Goal: Task Accomplishment & Management: Manage account settings

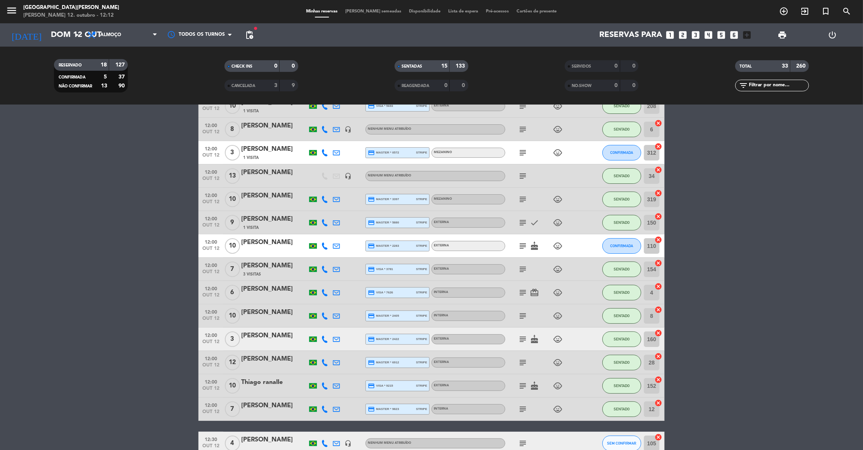
scroll to position [46, 0]
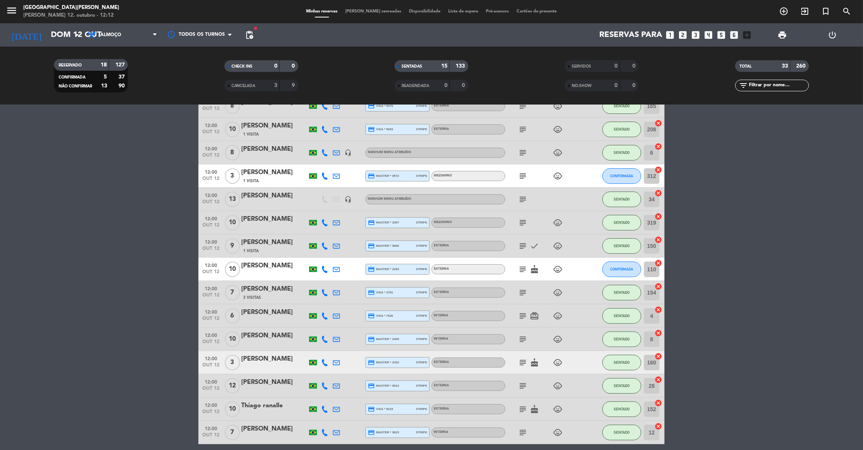
click at [524, 267] on icon "subject" at bounding box center [522, 269] width 9 height 9
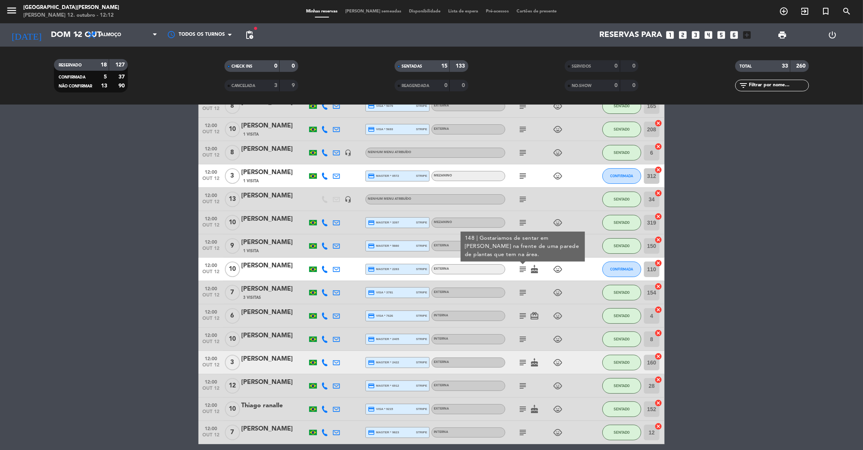
click at [523, 174] on icon "subject" at bounding box center [522, 175] width 9 height 9
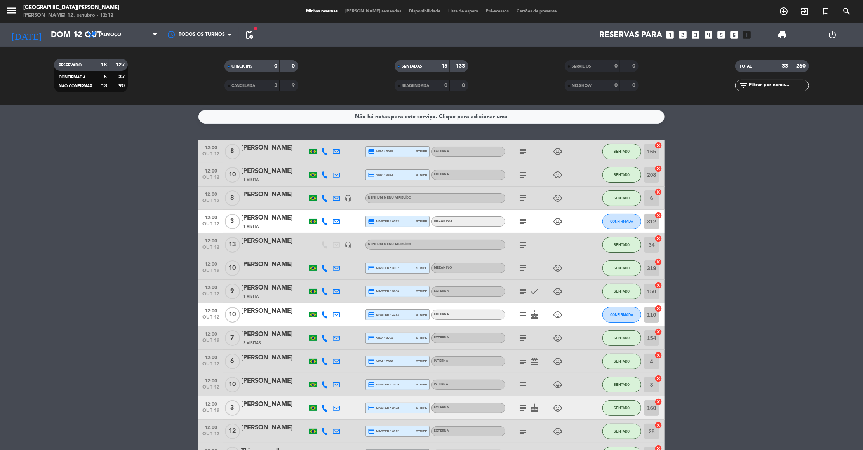
scroll to position [0, 0]
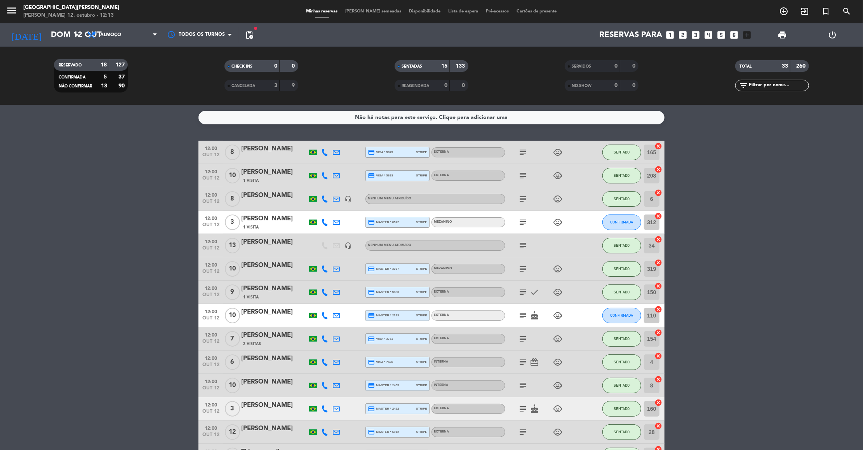
click at [763, 80] on div "filter_list" at bounding box center [772, 86] width 74 height 12
click at [787, 87] on input "text" at bounding box center [779, 85] width 60 height 9
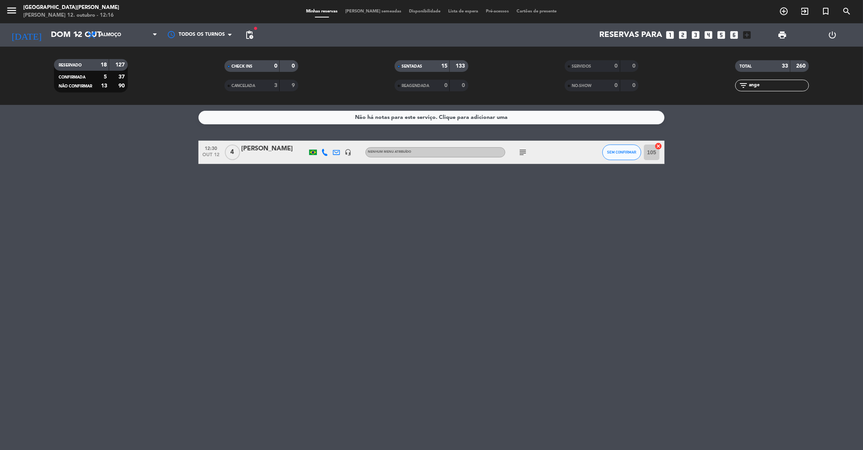
click at [521, 154] on icon "subject" at bounding box center [522, 152] width 9 height 9
click at [620, 155] on button "SEM CONFIRMAR" at bounding box center [622, 153] width 39 height 16
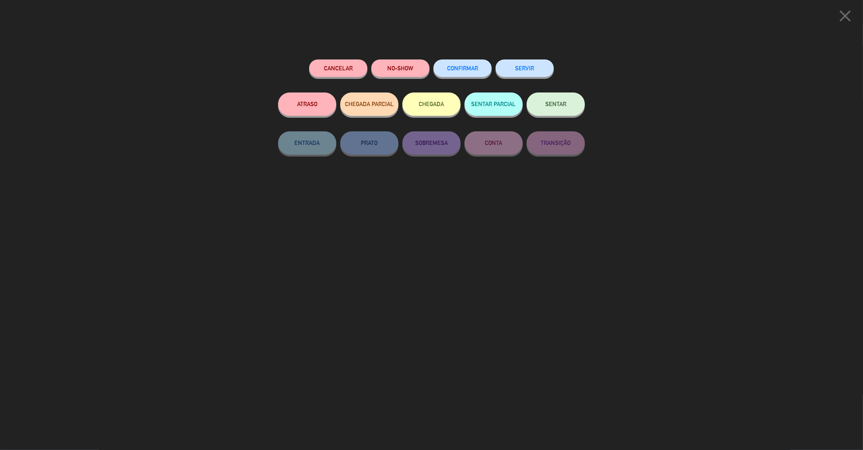
click at [573, 101] on button "SENTAR" at bounding box center [556, 103] width 58 height 23
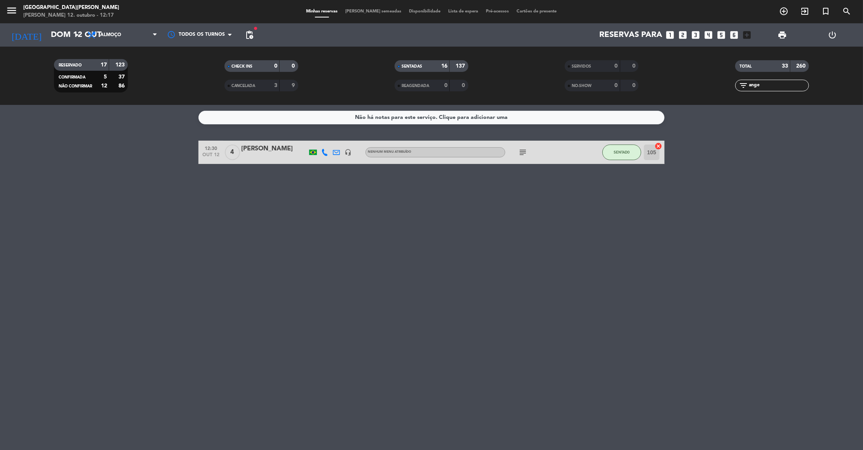
click at [775, 82] on input "ange" at bounding box center [779, 85] width 60 height 9
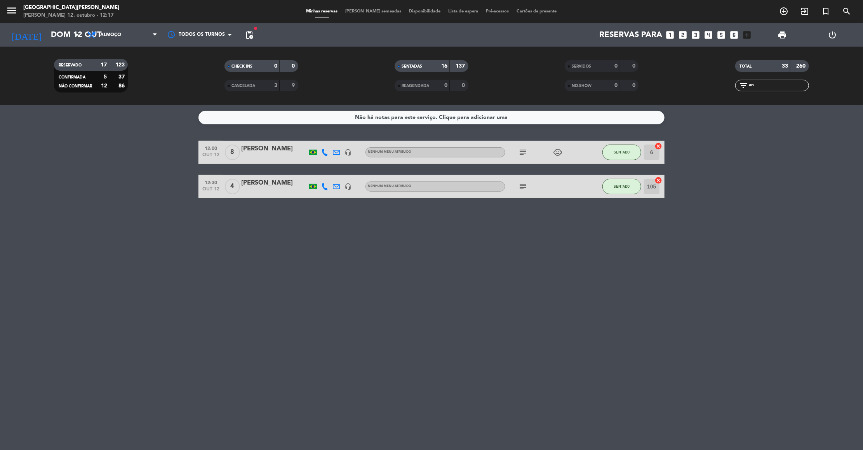
type input "a"
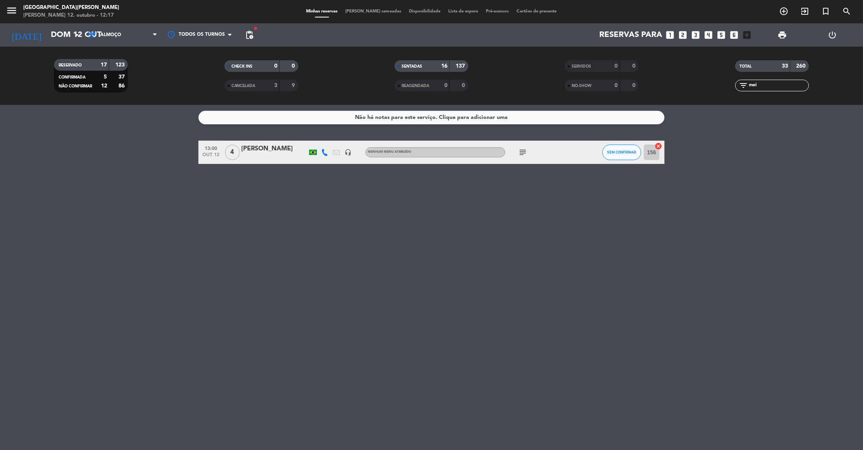
click at [519, 151] on icon "subject" at bounding box center [522, 152] width 9 height 9
click at [630, 155] on button "SEM CONFIRMAR" at bounding box center [622, 153] width 39 height 16
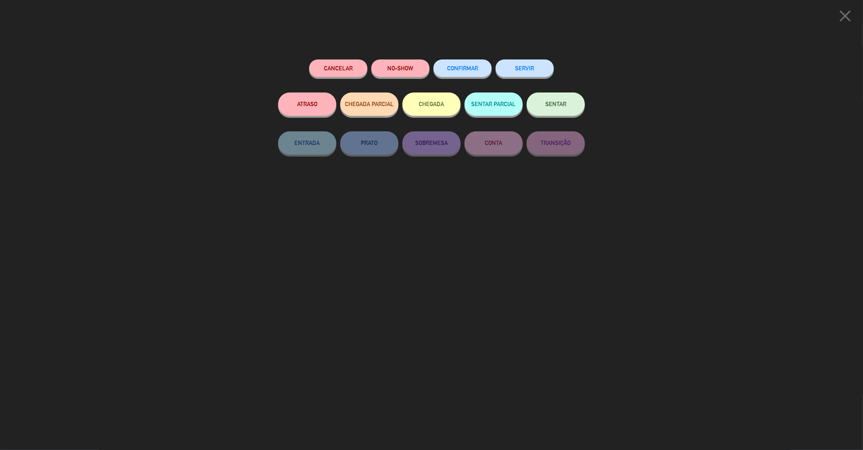
click at [566, 99] on button "SENTAR" at bounding box center [556, 103] width 58 height 23
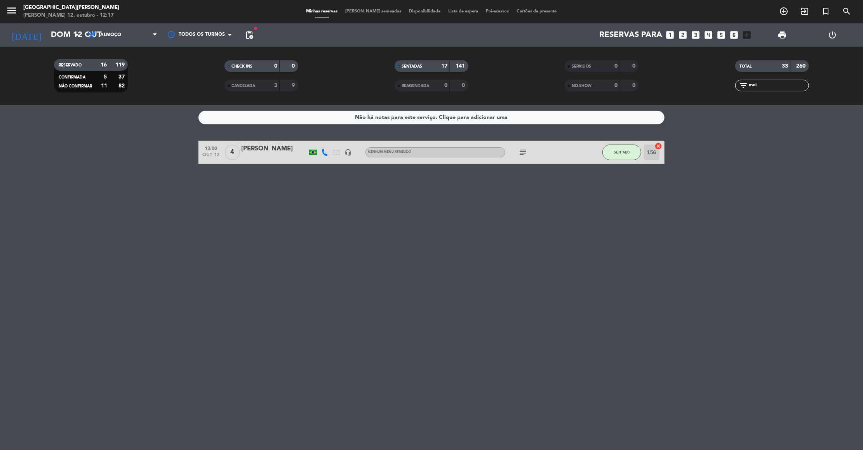
click at [762, 85] on input "mei" at bounding box center [779, 85] width 60 height 9
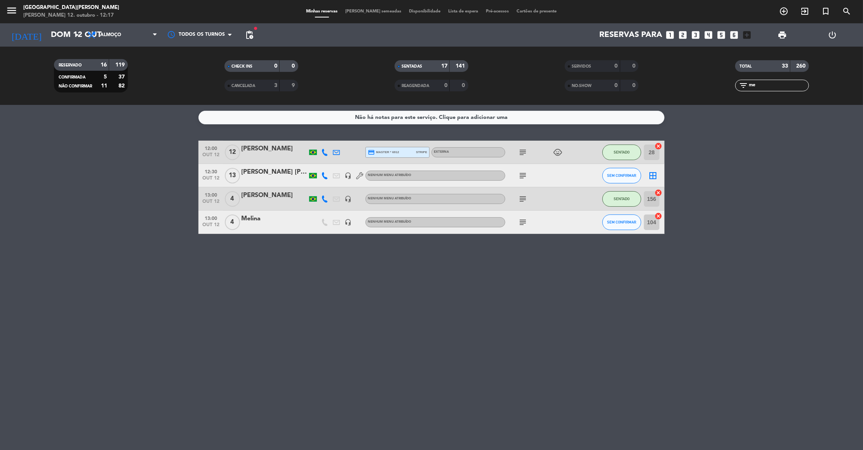
type input "m"
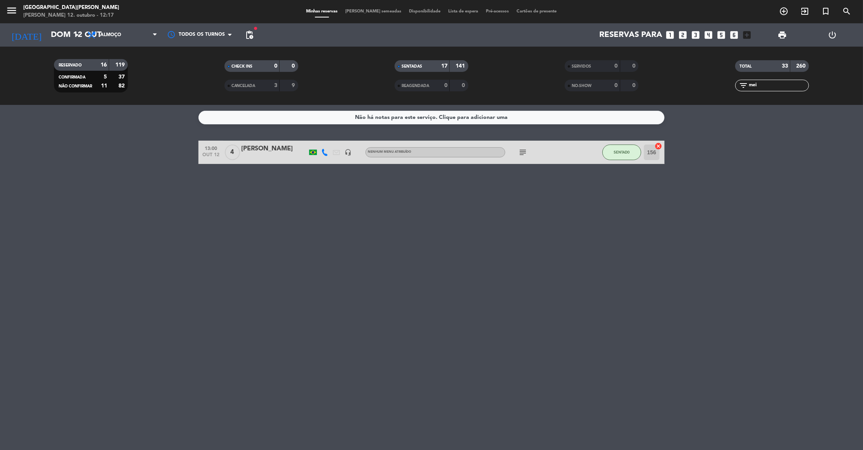
click at [270, 148] on div "[PERSON_NAME]" at bounding box center [274, 149] width 66 height 10
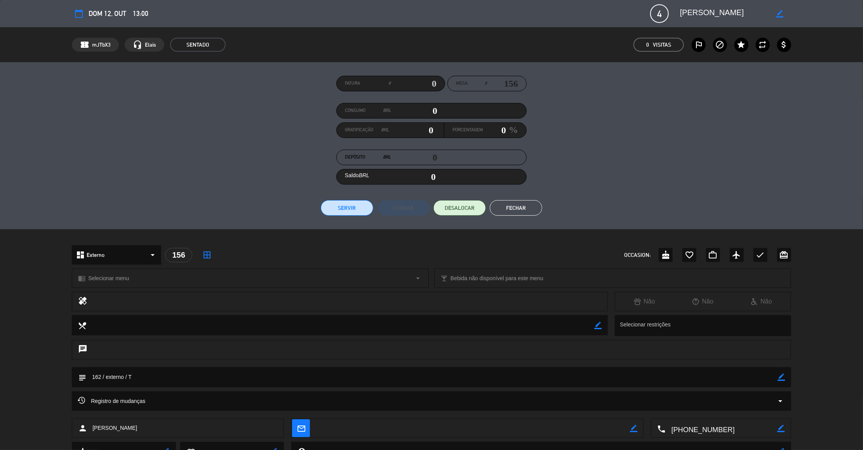
click at [782, 407] on div "Registro de mudanças arrow_drop_down" at bounding box center [431, 400] width 719 height 19
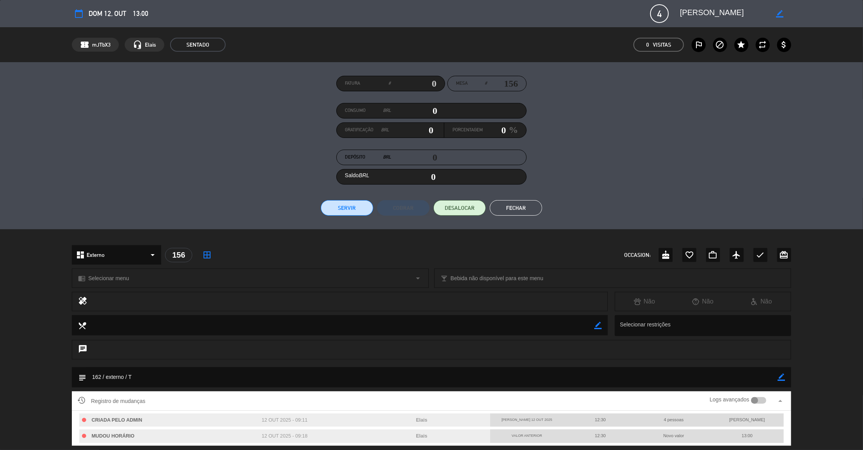
click at [822, 384] on div "subject border_color" at bounding box center [431, 379] width 863 height 24
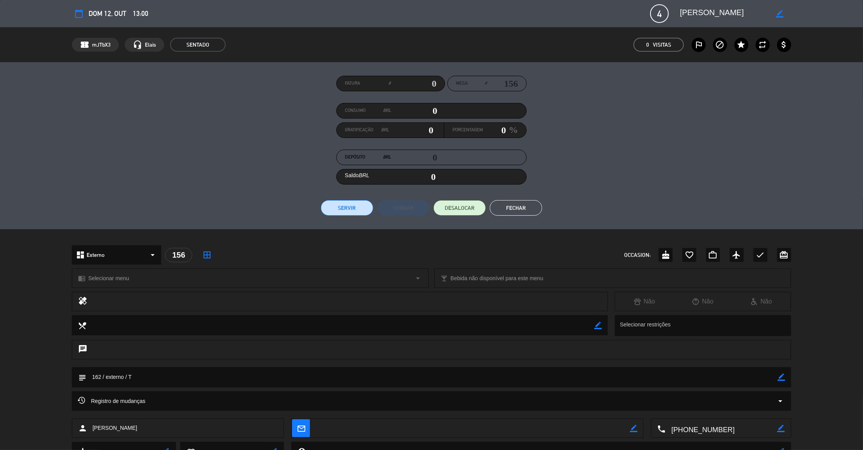
click at [513, 212] on button "Fechar" at bounding box center [516, 208] width 52 height 16
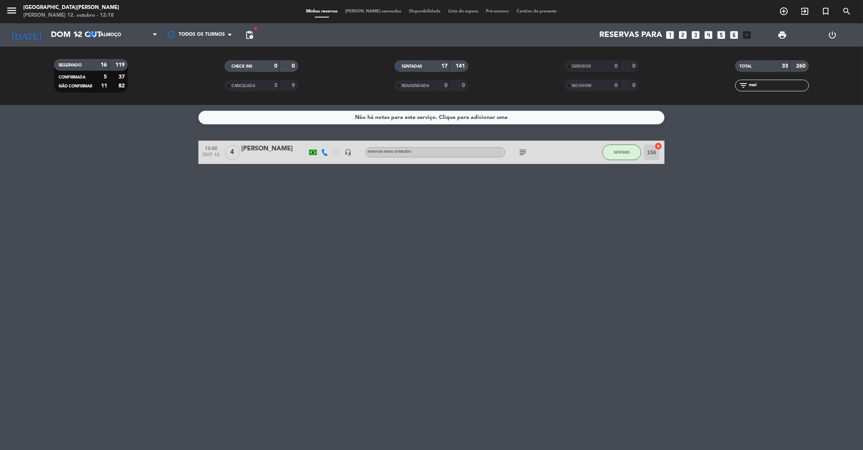
drag, startPoint x: 774, startPoint y: 87, endPoint x: 774, endPoint y: 82, distance: 4.3
click at [774, 82] on input "mei" at bounding box center [779, 85] width 60 height 9
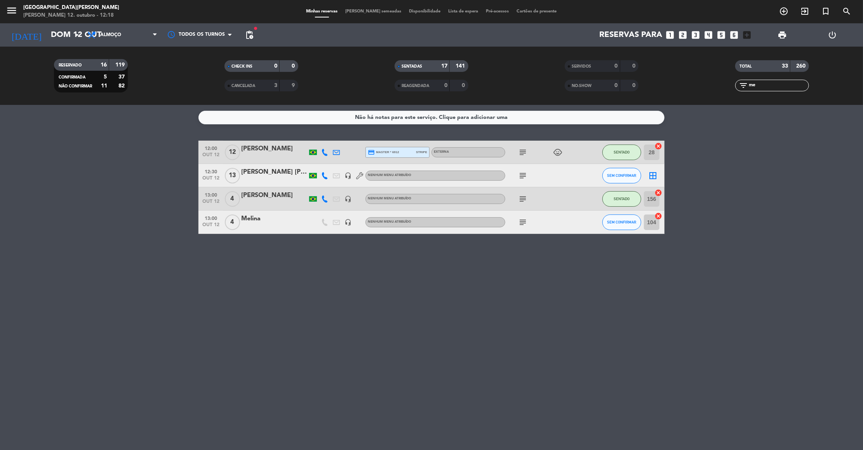
type input "m"
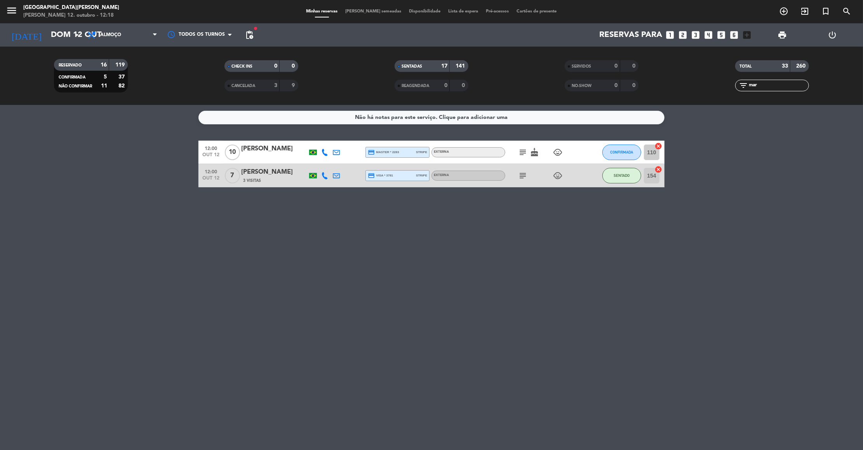
click at [526, 150] on icon "subject" at bounding box center [522, 152] width 9 height 9
click at [763, 87] on input "mar" at bounding box center [779, 85] width 60 height 9
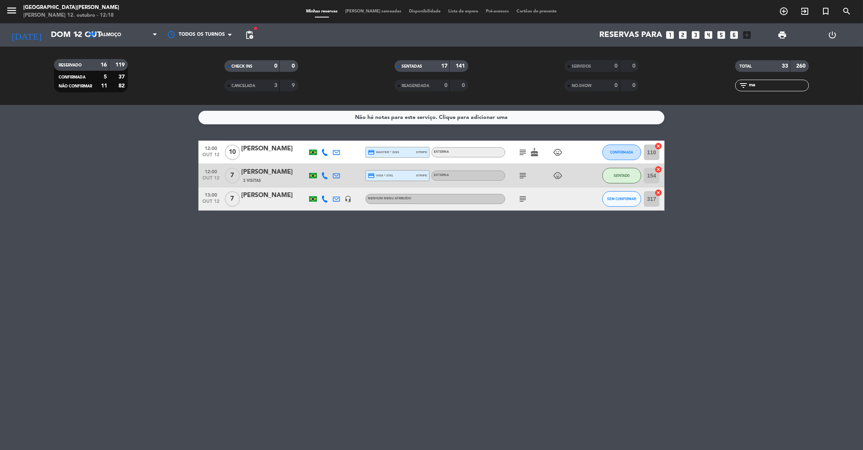
type input "m"
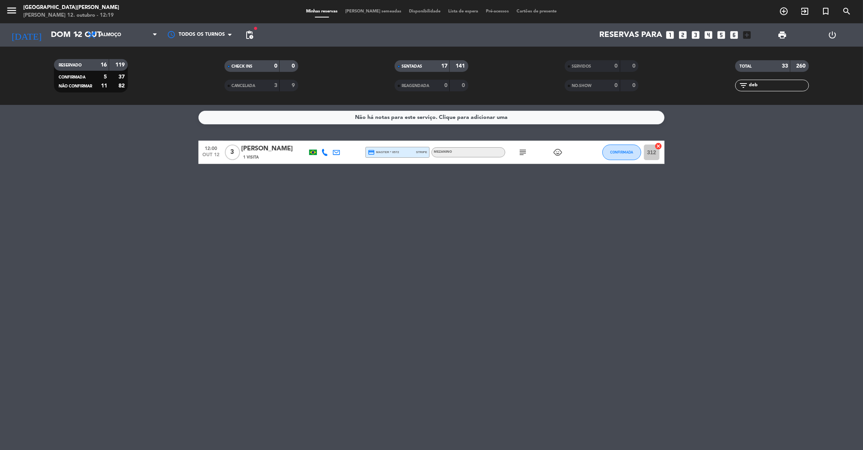
click at [523, 148] on icon "subject" at bounding box center [522, 152] width 9 height 9
click at [625, 150] on span "CONFIRMADA" at bounding box center [622, 152] width 23 height 4
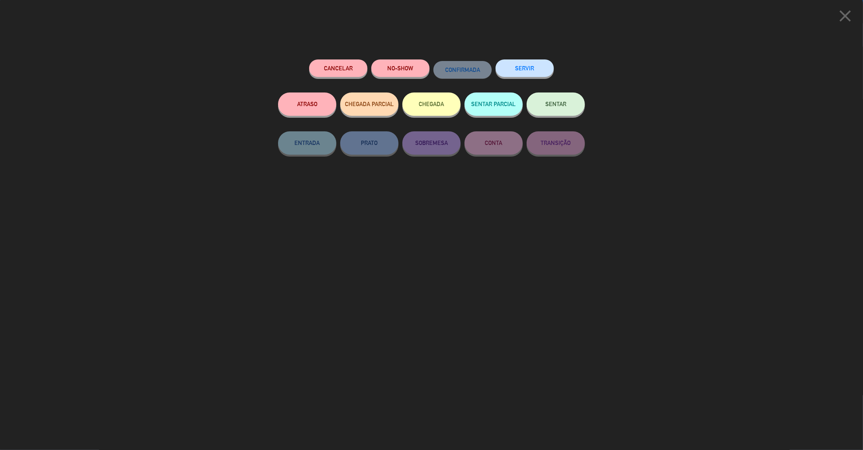
click at [565, 101] on span "SENTAR" at bounding box center [555, 104] width 21 height 7
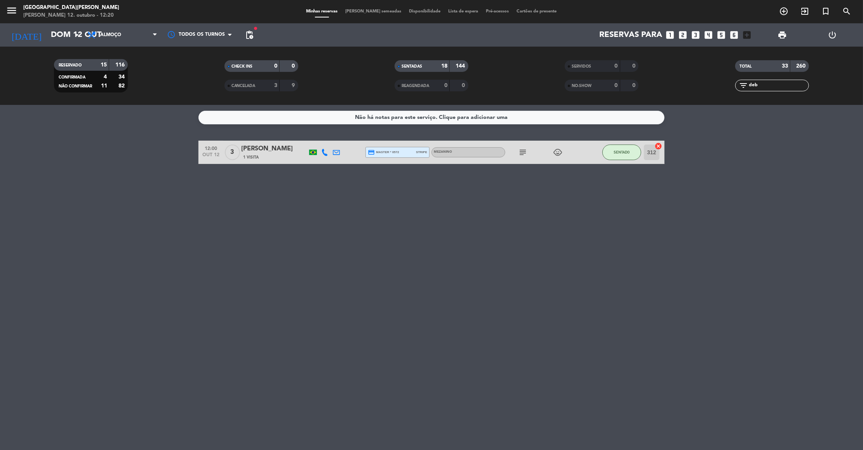
click at [781, 85] on input "deb" at bounding box center [779, 85] width 60 height 9
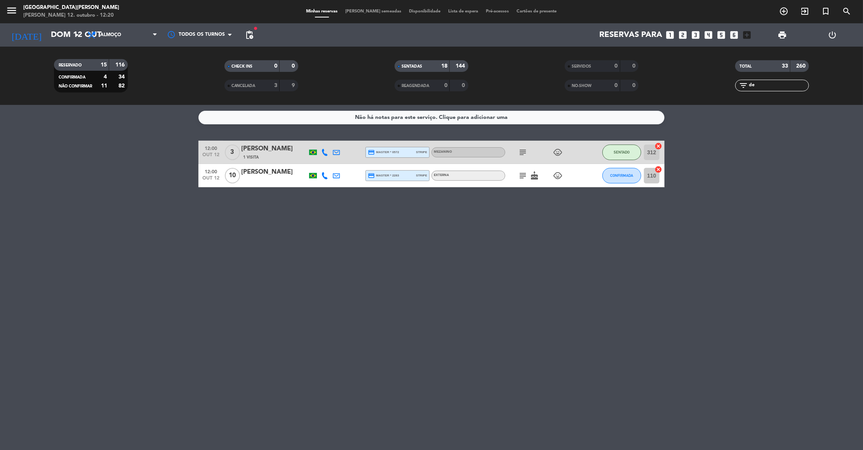
type input "d"
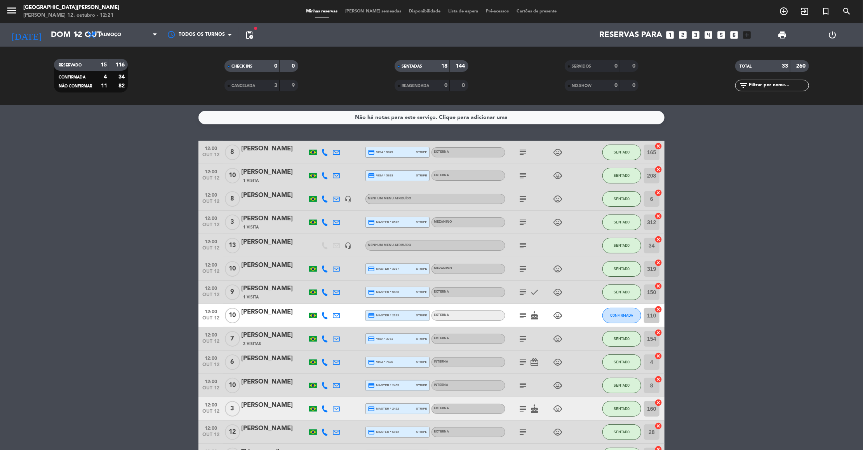
click at [769, 85] on input "text" at bounding box center [779, 85] width 60 height 9
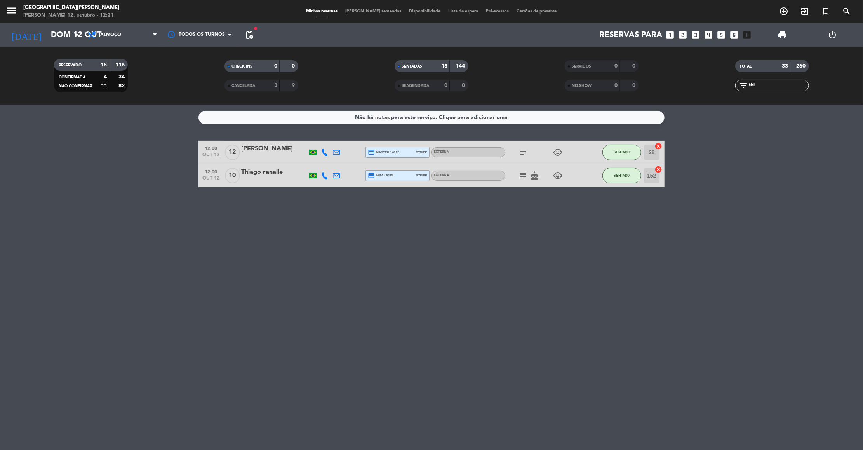
click at [521, 152] on icon "subject" at bounding box center [522, 152] width 9 height 9
click at [766, 84] on input "thi" at bounding box center [779, 85] width 60 height 9
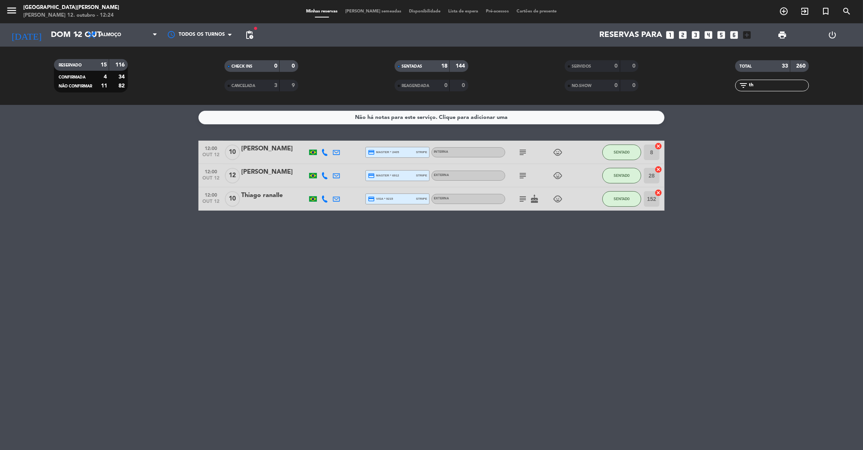
type input "t"
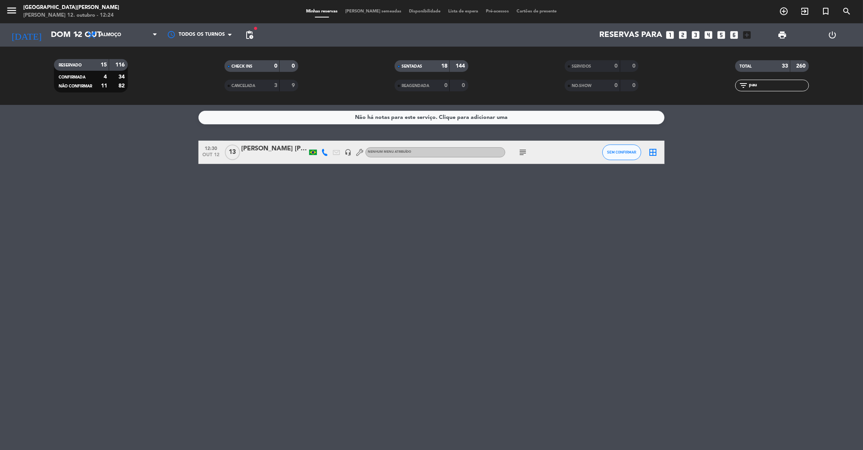
type input "pau"
click at [524, 151] on icon "subject" at bounding box center [522, 152] width 9 height 9
click at [618, 155] on button "SEM CONFIRMAR" at bounding box center [622, 153] width 39 height 16
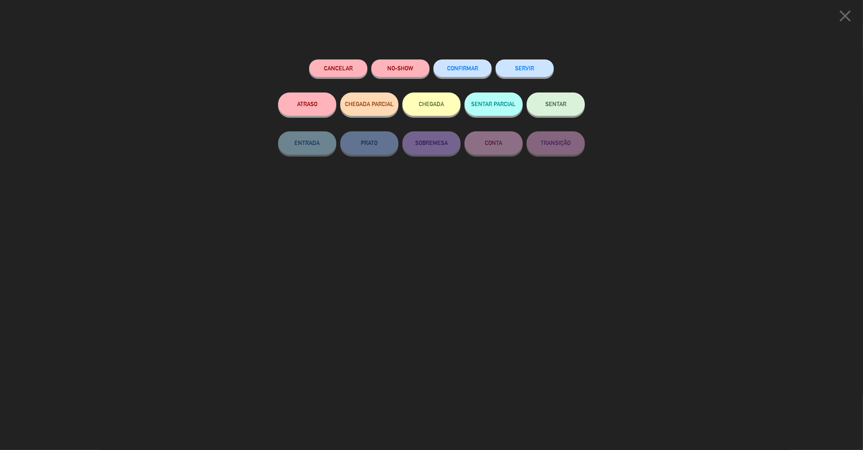
click at [545, 104] on span "SENTAR" at bounding box center [555, 104] width 21 height 7
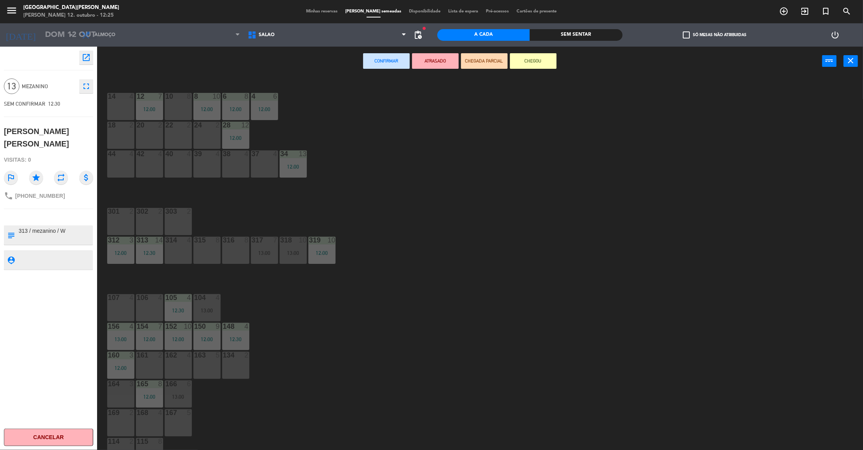
click at [264, 171] on div "37 4" at bounding box center [264, 163] width 27 height 27
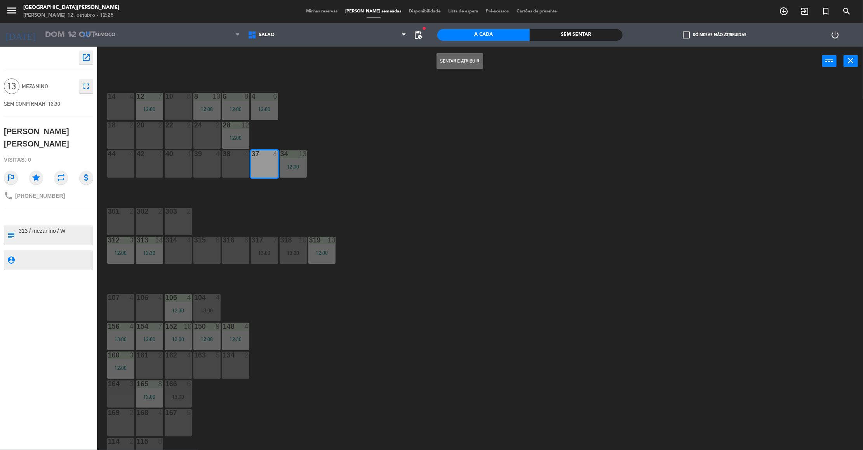
click at [457, 63] on button "Sentar e Atribuir" at bounding box center [460, 61] width 47 height 16
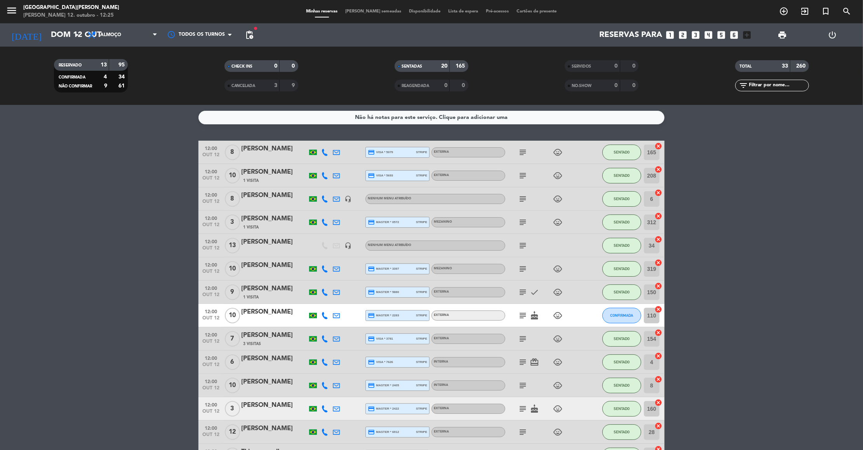
click at [765, 85] on input "text" at bounding box center [779, 85] width 60 height 9
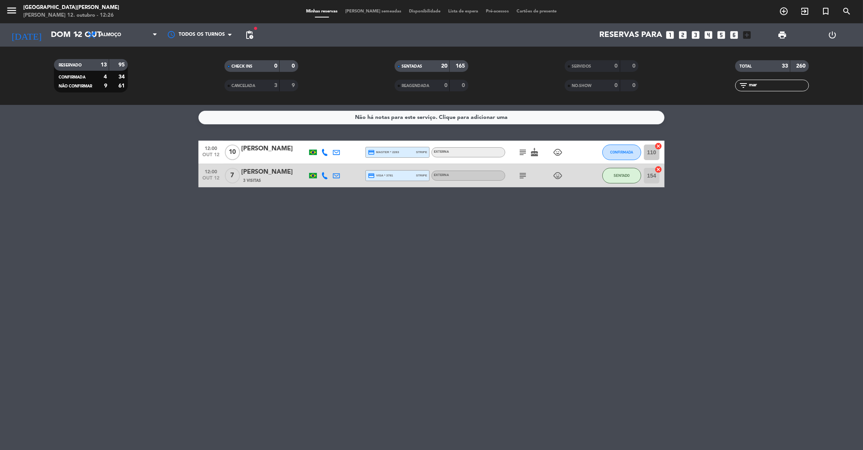
click at [524, 151] on icon "subject" at bounding box center [522, 152] width 9 height 9
click at [628, 152] on span "CONFIRMADA" at bounding box center [622, 152] width 23 height 4
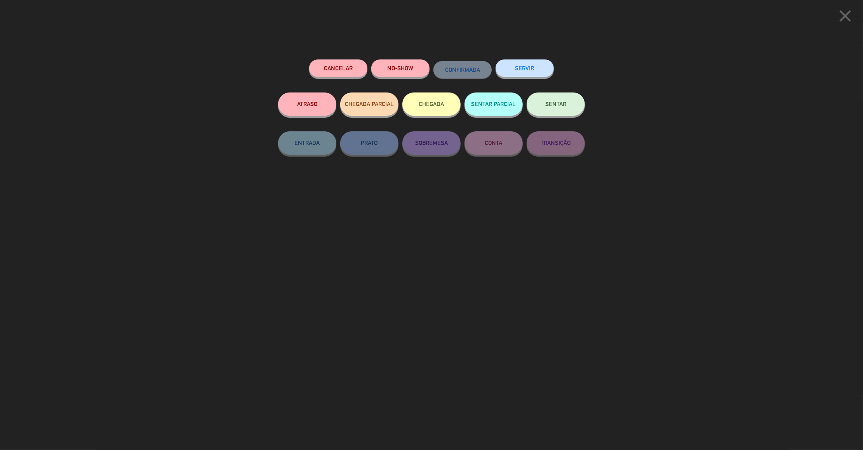
click at [846, 11] on icon "close" at bounding box center [845, 15] width 19 height 19
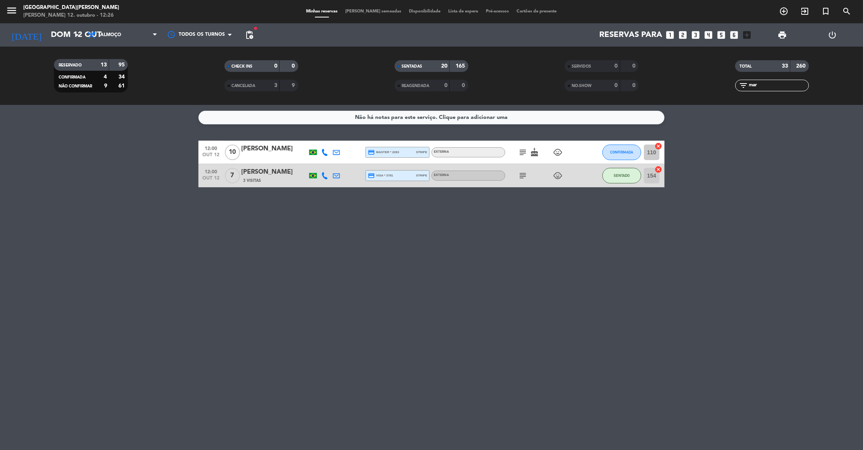
click at [523, 149] on icon "subject" at bounding box center [522, 152] width 9 height 9
click at [621, 152] on span "CONFIRMADA" at bounding box center [622, 152] width 23 height 4
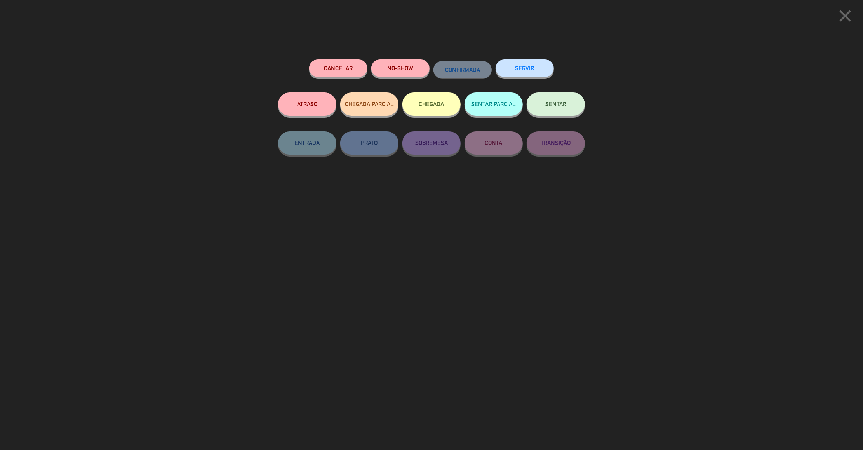
click at [549, 97] on button "SENTAR" at bounding box center [556, 103] width 58 height 23
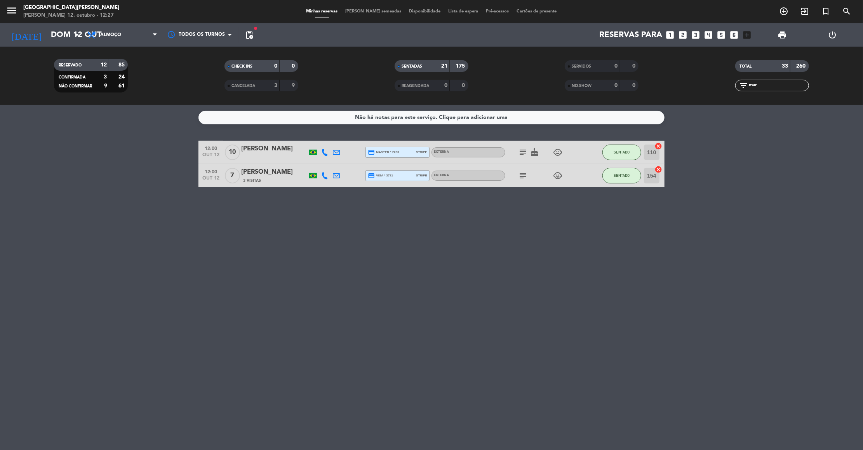
click at [765, 83] on input "mar" at bounding box center [779, 85] width 60 height 9
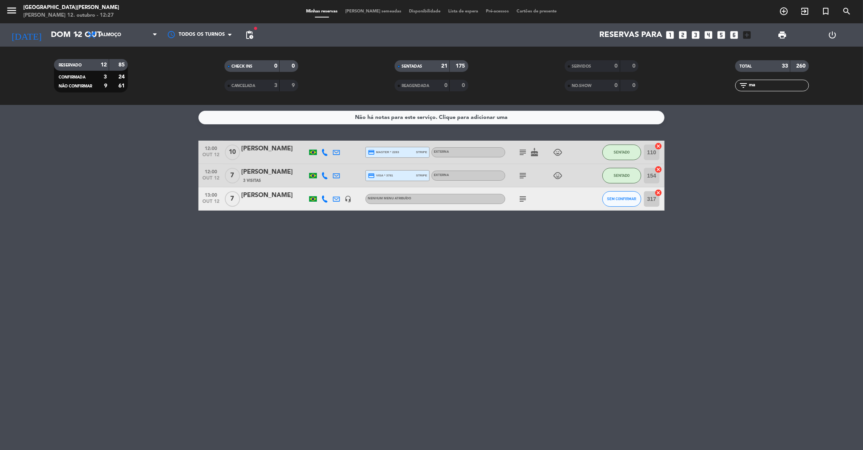
type input "m"
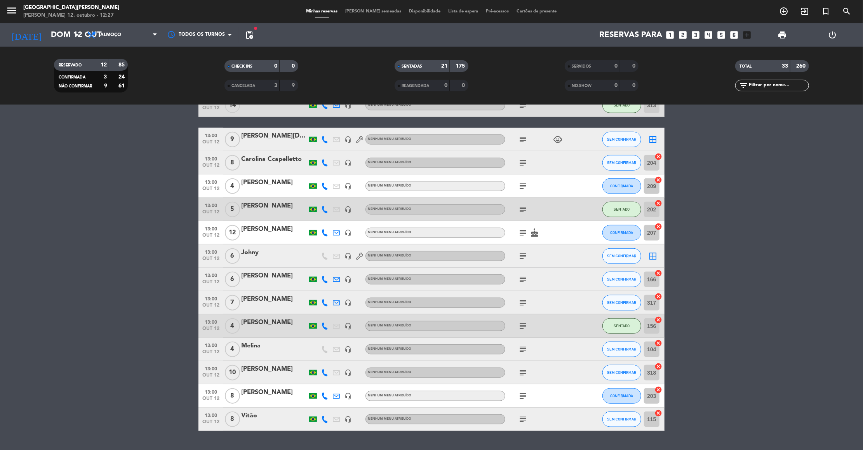
scroll to position [512, 0]
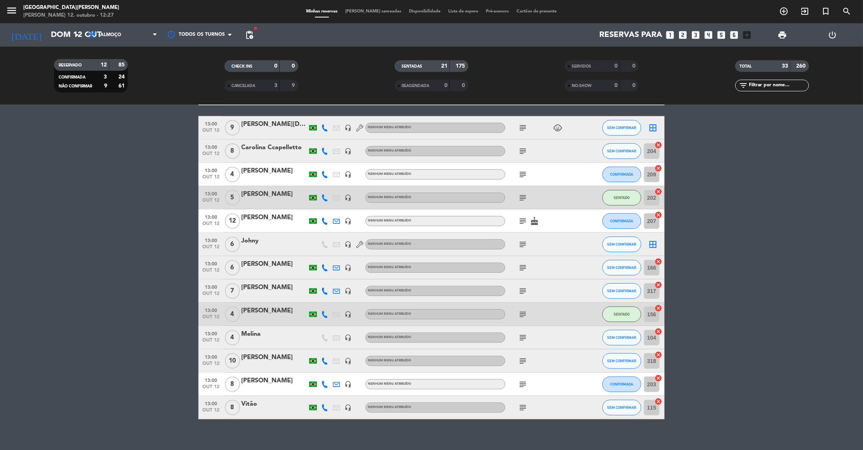
click at [768, 80] on div "filter_list" at bounding box center [772, 86] width 74 height 12
click at [766, 85] on input "text" at bounding box center [779, 85] width 60 height 9
click at [793, 275] on bookings-row "12:00 out 12 8 [PERSON_NAME] credit_card visa * 5079 stripe Externa subject chi…" at bounding box center [431, 23] width 863 height 791
click at [772, 86] on input "text" at bounding box center [779, 85] width 60 height 9
click at [712, 266] on bookings-row "12:00 out 12 8 [PERSON_NAME] credit_card visa * 5079 stripe Externa subject chi…" at bounding box center [431, 23] width 863 height 791
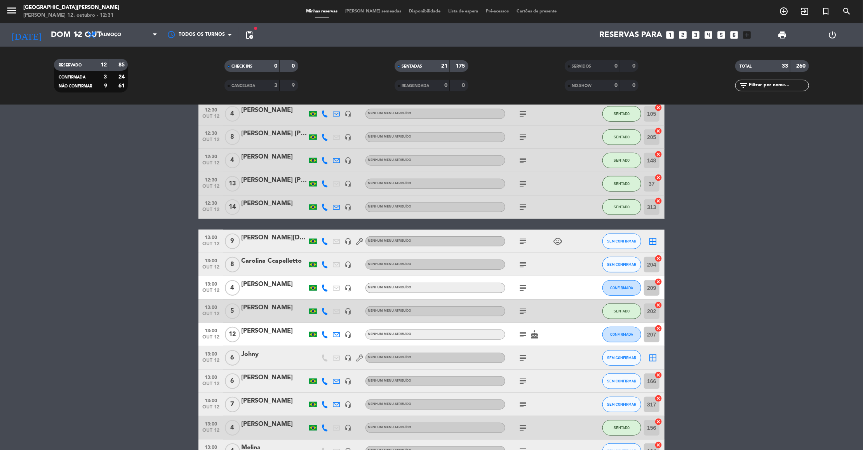
scroll to position [190, 0]
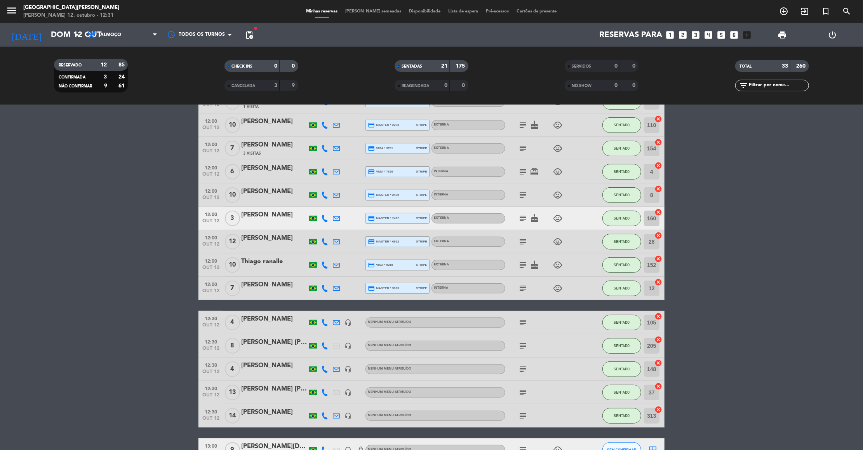
drag, startPoint x: 270, startPoint y: 333, endPoint x: 269, endPoint y: 67, distance: 265.3
click at [269, 67] on ng-component "menu [GEOGRAPHIC_DATA][PERSON_NAME] 12. outubro - 12:31 Minhas reservas Mesas s…" at bounding box center [431, 225] width 863 height 450
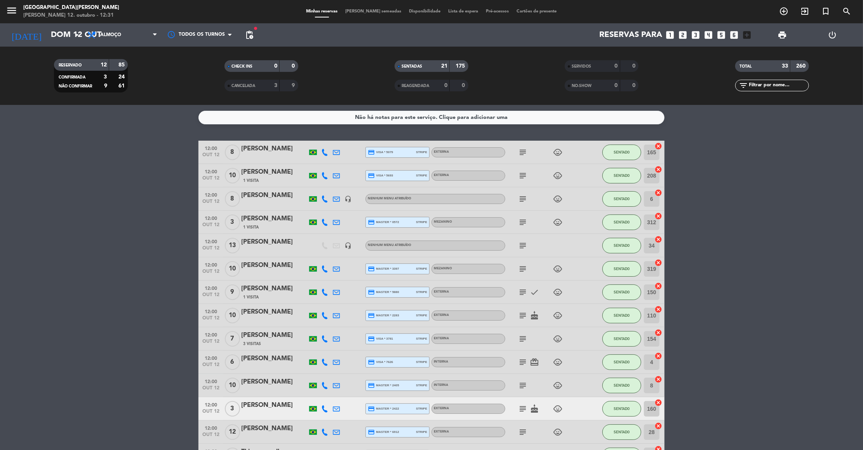
click at [521, 408] on icon "subject" at bounding box center [522, 408] width 9 height 9
drag, startPoint x: 256, startPoint y: 290, endPoint x: 238, endPoint y: 436, distance: 147.5
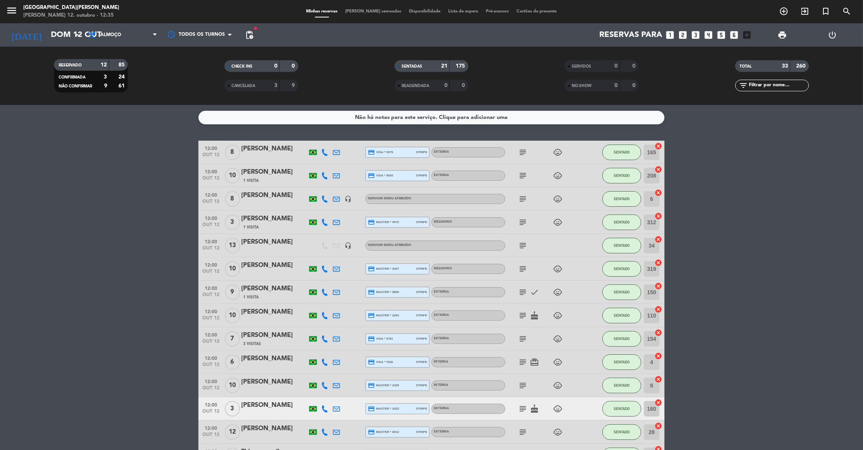
click at [521, 176] on icon "subject" at bounding box center [522, 175] width 9 height 9
click at [806, 13] on icon "exit_to_app" at bounding box center [804, 11] width 9 height 9
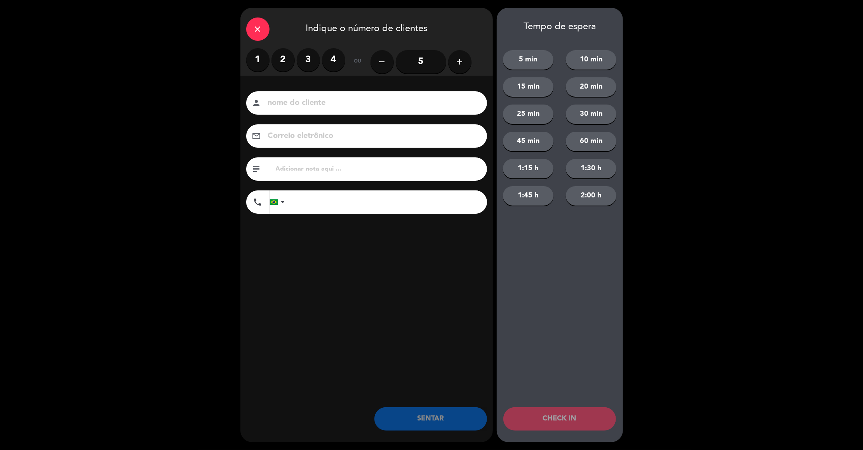
click at [459, 64] on icon "add" at bounding box center [459, 61] width 9 height 9
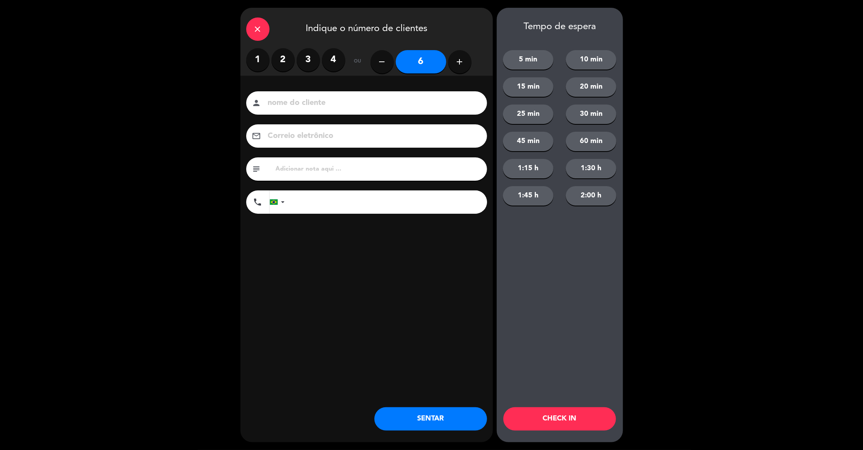
click at [459, 64] on icon "add" at bounding box center [459, 61] width 9 height 9
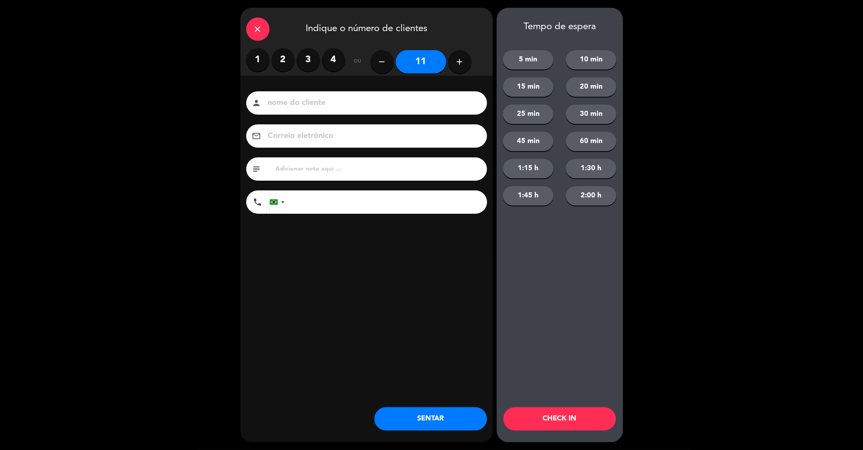
click at [459, 64] on icon "add" at bounding box center [459, 61] width 9 height 9
type input "12"
click at [352, 101] on input at bounding box center [372, 103] width 210 height 14
type input "[PERSON_NAME]"
click at [276, 173] on input "text" at bounding box center [378, 169] width 206 height 11
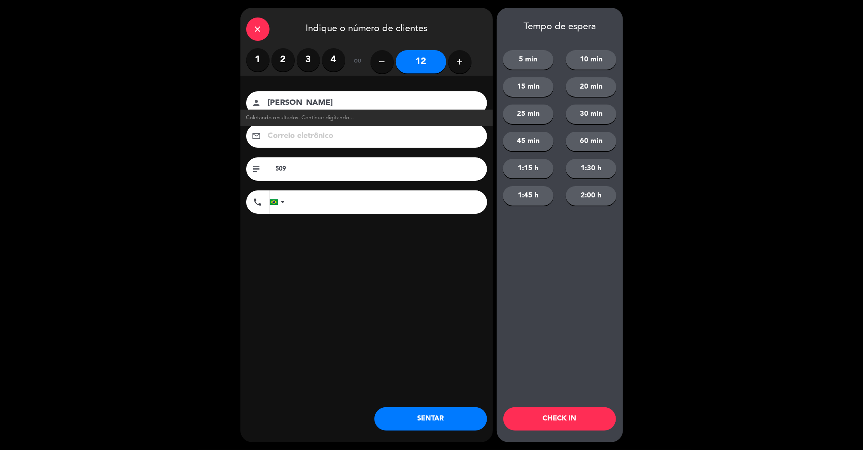
type input "509"
click at [542, 138] on button "45 min" at bounding box center [528, 141] width 51 height 19
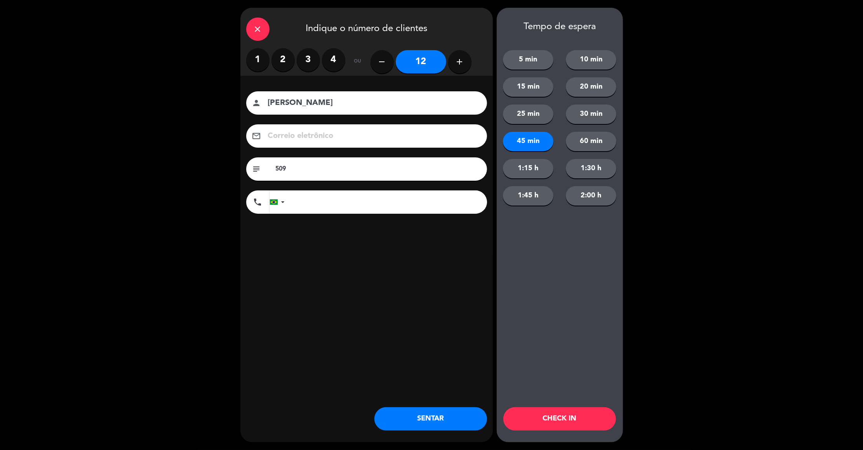
click at [308, 105] on input "[PERSON_NAME]" at bounding box center [372, 103] width 210 height 14
type input "[PERSON_NAME] / [PERSON_NAME]"
click at [549, 416] on button "CHECK IN" at bounding box center [559, 418] width 113 height 23
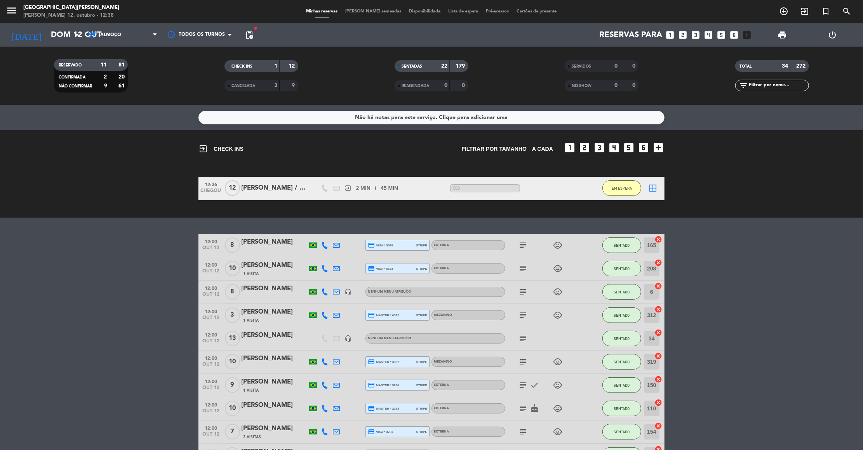
click at [787, 91] on div "filter_list" at bounding box center [772, 86] width 74 height 12
click at [781, 84] on input "text" at bounding box center [779, 85] width 60 height 9
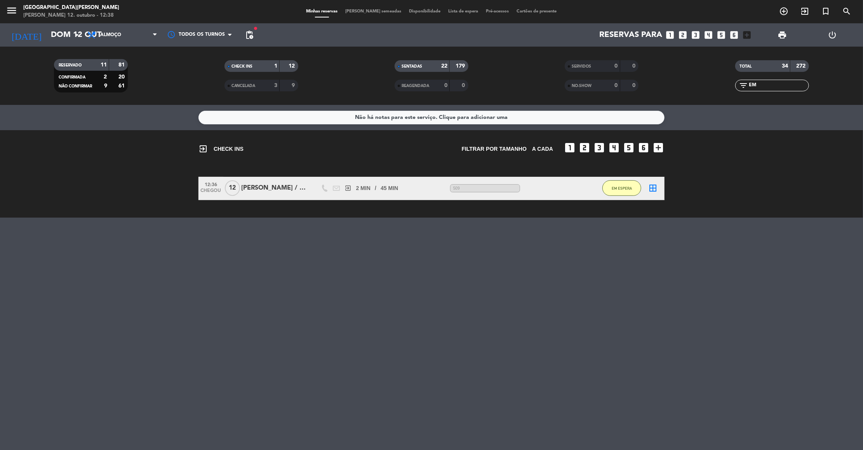
type input "E"
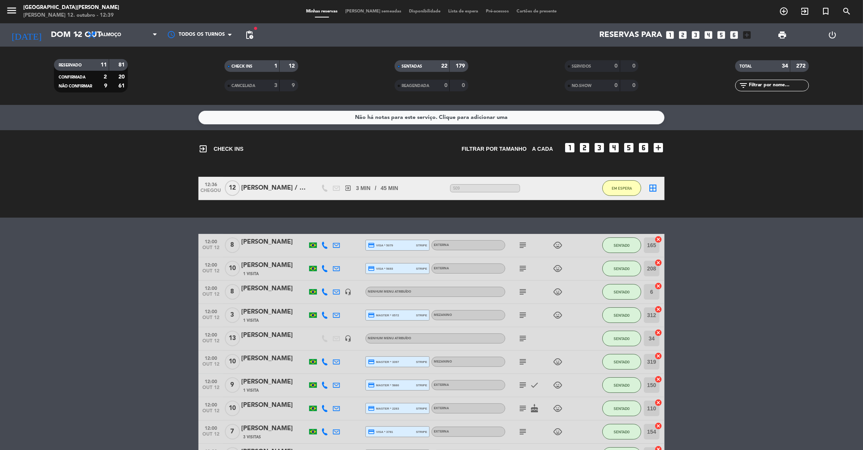
click at [770, 82] on input "text" at bounding box center [779, 85] width 60 height 9
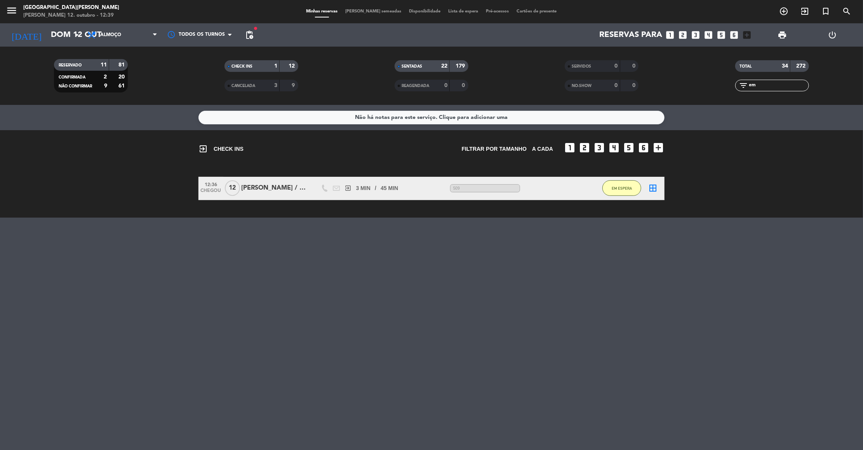
type input "e"
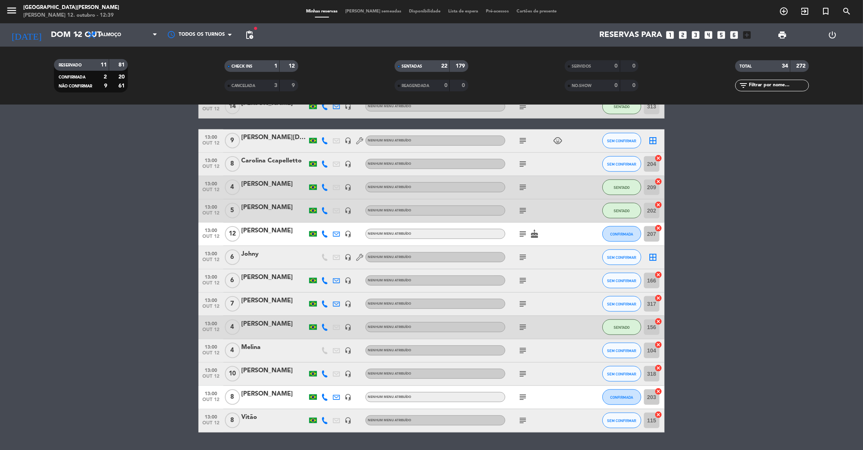
scroll to position [589, 0]
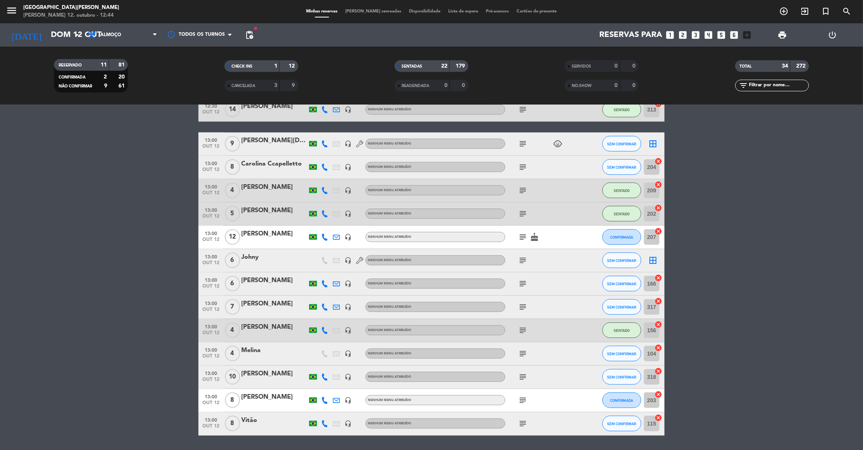
click at [168, 202] on bookings-row "12:00 out 12 8 [PERSON_NAME] credit_card visa * 5079 stripe Externa subject chi…" at bounding box center [431, 40] width 863 height 791
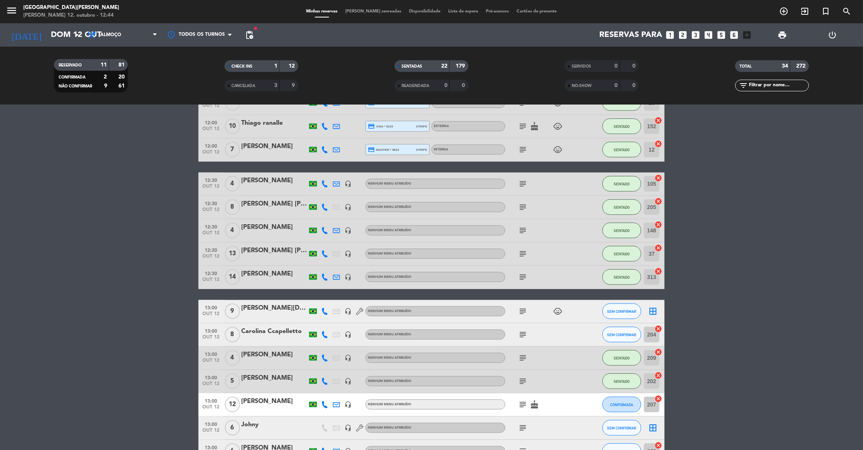
drag, startPoint x: 308, startPoint y: 346, endPoint x: 312, endPoint y: 87, distance: 259.6
click at [312, 87] on ng-component "menu [GEOGRAPHIC_DATA][PERSON_NAME] 12. outubro - 12:44 Minhas reservas Mesas s…" at bounding box center [431, 225] width 863 height 450
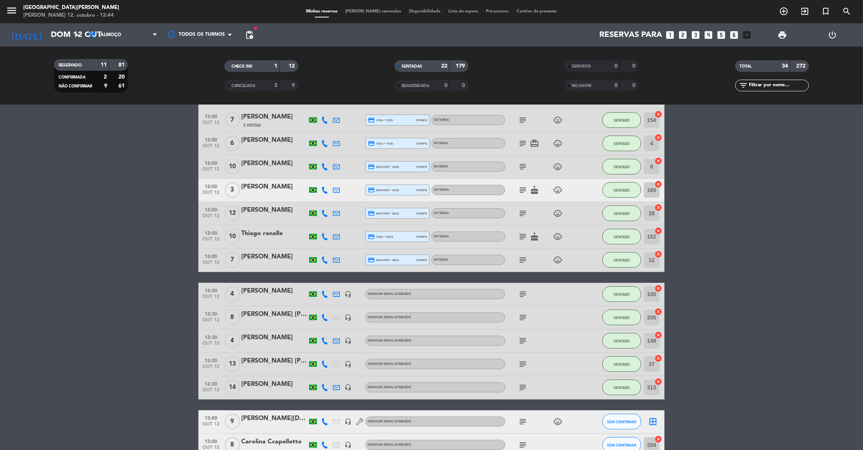
click at [145, 227] on bookings-row "12:00 out 12 8 [PERSON_NAME] credit_card visa * 5079 stripe Externa subject chi…" at bounding box center [431, 317] width 863 height 791
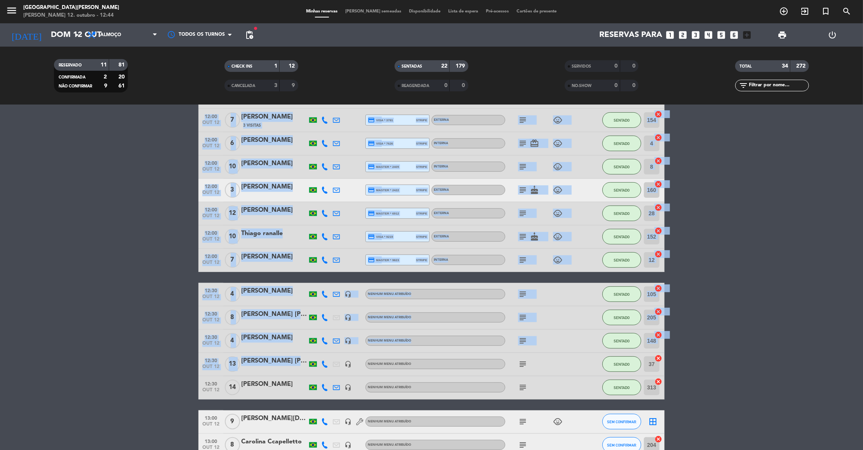
scroll to position [0, 0]
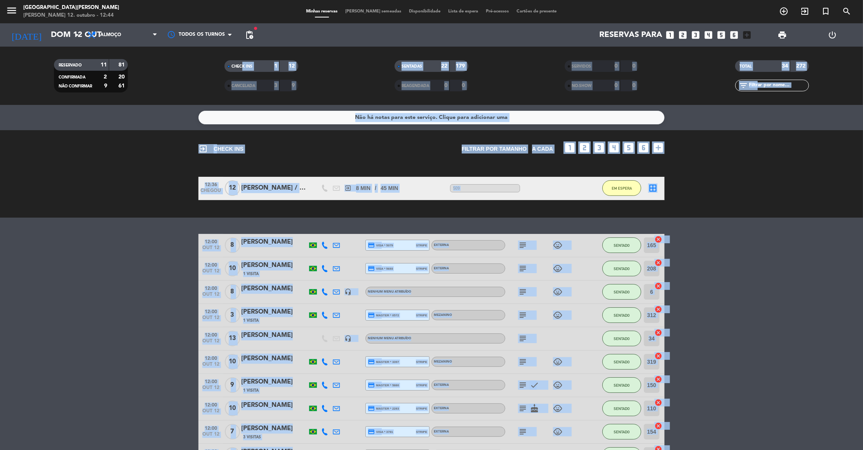
drag, startPoint x: 275, startPoint y: 374, endPoint x: 114, endPoint y: 230, distance: 215.4
click at [240, 57] on ng-component "menu [GEOGRAPHIC_DATA][PERSON_NAME] 12. outubro - 12:44 Minhas reservas Mesas s…" at bounding box center [431, 225] width 863 height 450
